Goal: Task Accomplishment & Management: Use online tool/utility

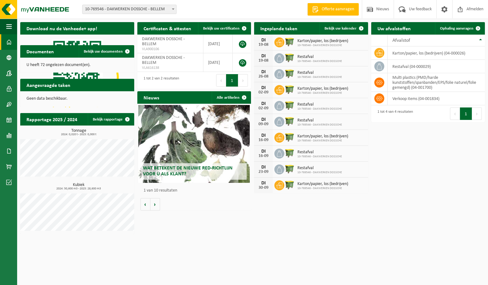
click at [311, 44] on span "10-769546 - DAKWERKEN DOSSCHE" at bounding box center [322, 46] width 51 height 4
click at [307, 54] on div "Restafval 10-769546 - DAKWERKEN DOSSCHE" at bounding box center [318, 59] width 48 height 10
click at [302, 57] on span "Restafval" at bounding box center [319, 56] width 45 height 5
drag, startPoint x: 302, startPoint y: 57, endPoint x: 330, endPoint y: 39, distance: 33.4
click at [305, 55] on span "Restafval" at bounding box center [319, 56] width 45 height 5
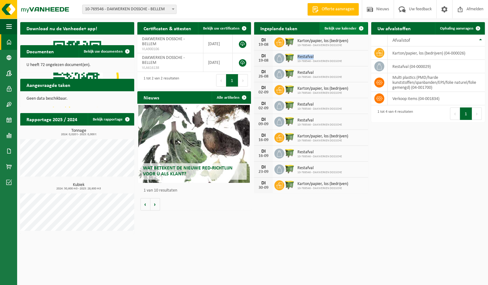
click at [350, 29] on span "Bekijk uw kalender" at bounding box center [340, 28] width 32 height 4
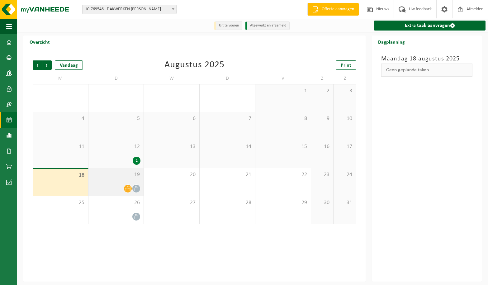
click at [109, 183] on div "19" at bounding box center [115, 182] width 55 height 28
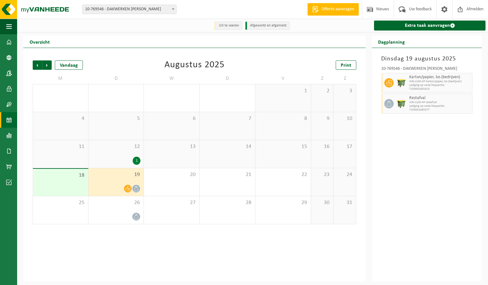
click at [410, 80] on span "WB-1100-HP karton/papier, los (bedrijven)" at bounding box center [439, 82] width 61 height 4
drag, startPoint x: 433, startPoint y: 82, endPoint x: 349, endPoint y: 87, distance: 84.8
click at [433, 82] on span "WB-1100-HP karton/papier, los (bedrijven)" at bounding box center [439, 82] width 61 height 4
click at [121, 215] on div at bounding box center [115, 216] width 49 height 8
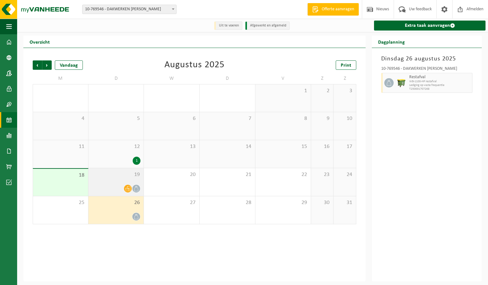
click at [115, 188] on div at bounding box center [115, 188] width 49 height 8
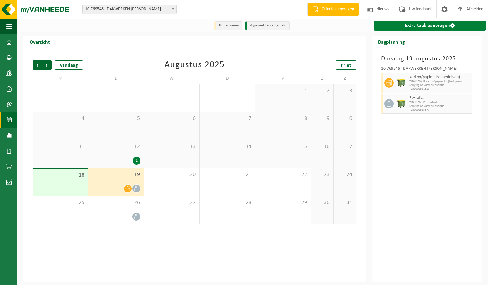
click at [404, 26] on link "Extra taak aanvragen" at bounding box center [429, 26] width 111 height 10
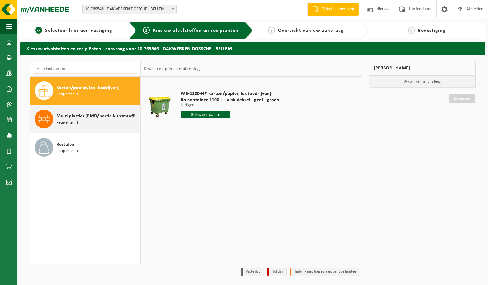
click at [94, 118] on span "Multi plastics (PMD/harde kunststoffen/spanbanden/EPS/folie naturel/folie gemen…" at bounding box center [97, 115] width 82 height 7
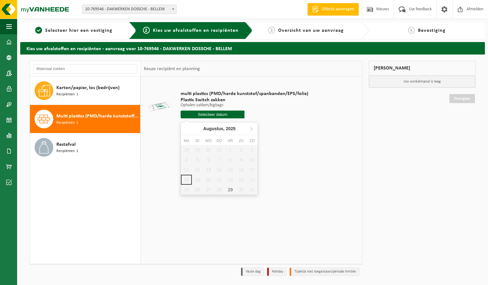
click at [209, 116] on input "text" at bounding box center [212, 114] width 64 height 8
click at [231, 190] on div "29" at bounding box center [230, 190] width 11 height 10
type input "Van 2025-08-29"
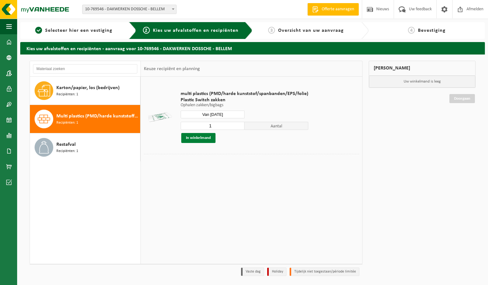
click at [204, 138] on button "In winkelmand" at bounding box center [198, 138] width 34 height 10
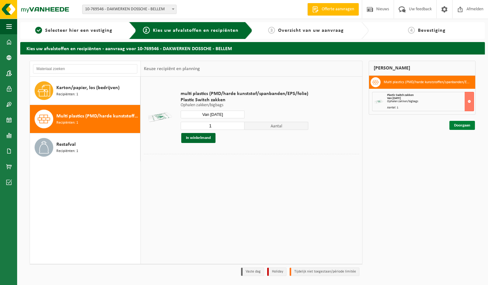
click at [464, 123] on link "Doorgaan" at bounding box center [462, 125] width 26 height 9
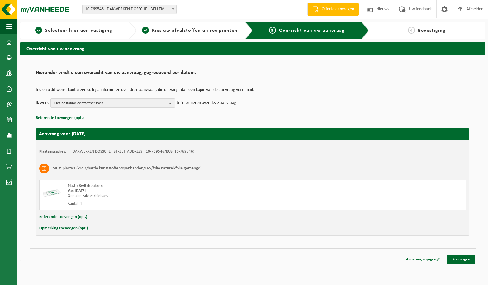
click at [114, 102] on span "Kies bestaand contactpersoon" at bounding box center [110, 103] width 113 height 9
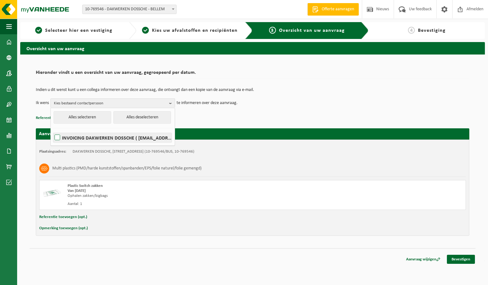
click at [78, 138] on label "INVOICING DAKWERKEN DOSSCHE ( facturatie@dakwerkendossche.be )" at bounding box center [112, 137] width 118 height 9
click at [52, 130] on input "INVOICING DAKWERKEN DOSSCHE ( facturatie@dakwerkendossche.be )" at bounding box center [52, 129] width 0 height 0
checkbox input "true"
click at [278, 112] on div "Indien u dit wenst kunt u een collega informeren over deze aanvraag, die ontvan…" at bounding box center [252, 98] width 433 height 32
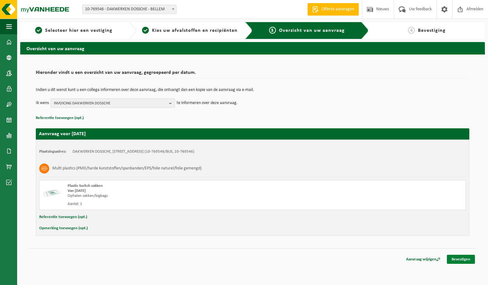
click at [466, 261] on link "Bevestigen" at bounding box center [461, 259] width 28 height 9
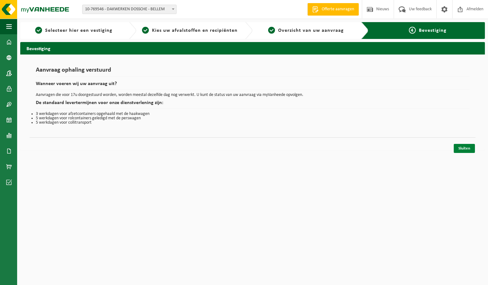
click at [462, 149] on link "Sluiten" at bounding box center [463, 148] width 21 height 9
